Goal: Information Seeking & Learning: Learn about a topic

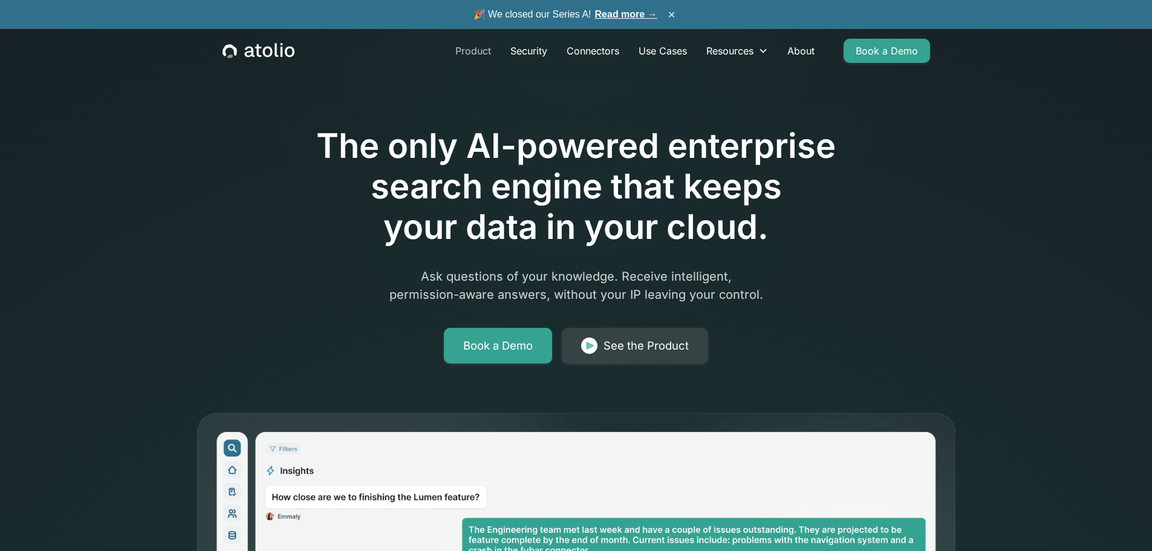
click at [468, 48] on link "Product" at bounding box center [473, 51] width 55 height 24
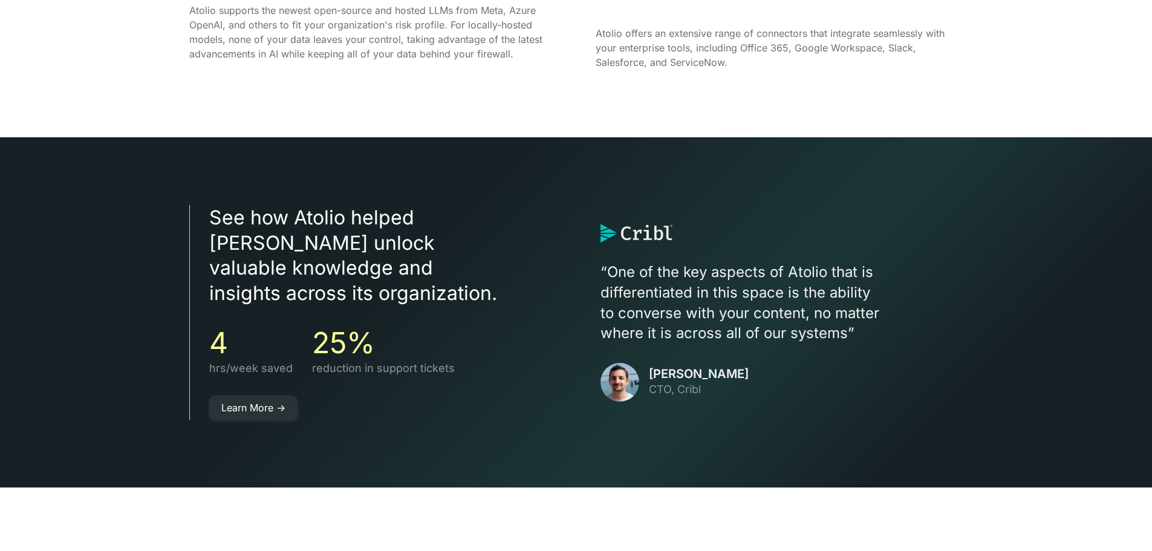
scroll to position [2718, 0]
